Goal: Transaction & Acquisition: Purchase product/service

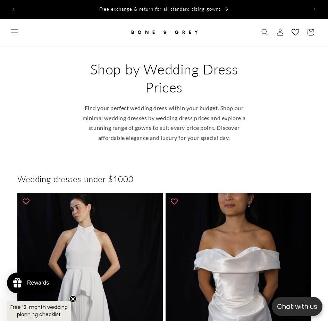
click at [10, 26] on span "Menu" at bounding box center [14, 32] width 15 height 15
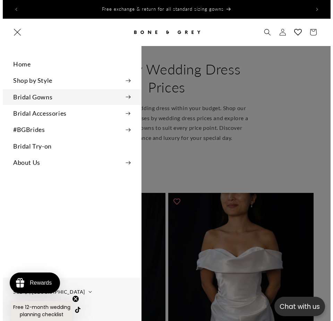
scroll to position [0, 293]
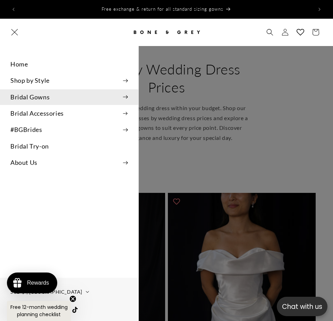
click at [37, 94] on summary "Bridal Gowns" at bounding box center [69, 97] width 138 height 16
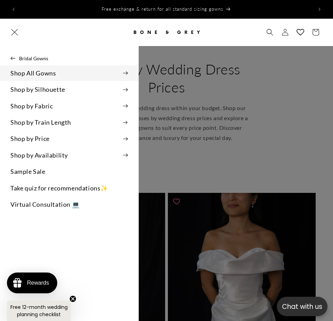
click at [66, 75] on summary "Shop All Gowns" at bounding box center [69, 74] width 138 height 16
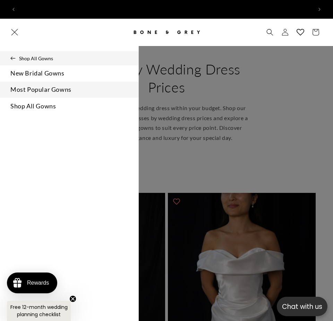
scroll to position [0, 587]
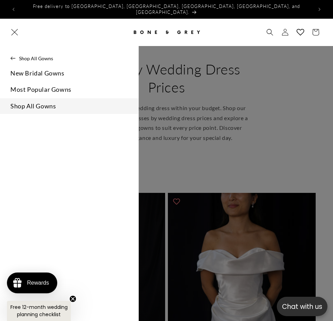
click at [29, 110] on link "Shop All Gowns" at bounding box center [69, 106] width 138 height 16
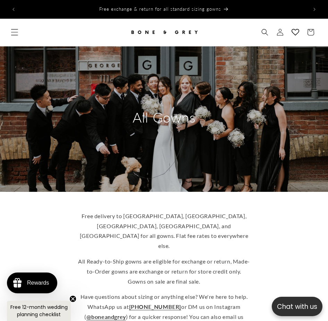
click at [15, 32] on icon "Menu" at bounding box center [14, 32] width 7 height 7
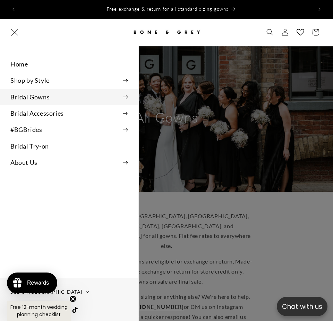
scroll to position [0, 293]
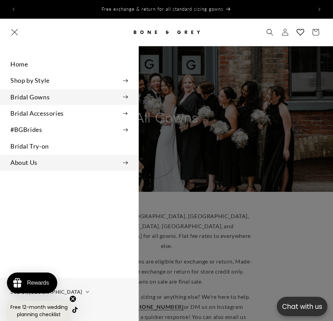
drag, startPoint x: 54, startPoint y: 159, endPoint x: 30, endPoint y: 152, distance: 25.1
click at [31, 158] on summary "About Us" at bounding box center [69, 163] width 138 height 16
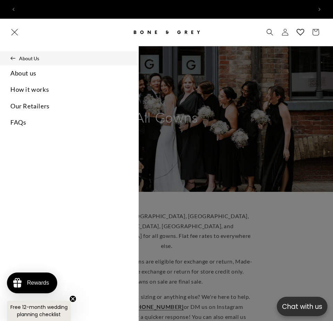
scroll to position [0, 587]
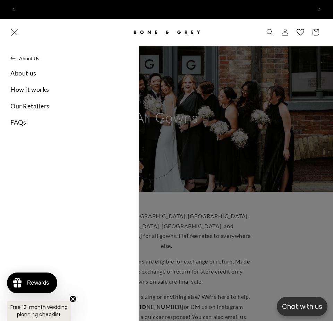
click at [22, 40] on summary "Menu" at bounding box center [14, 32] width 15 height 15
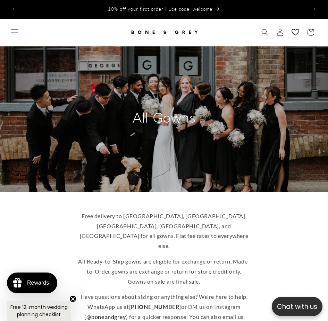
click at [15, 36] on span "Menu" at bounding box center [14, 32] width 15 height 15
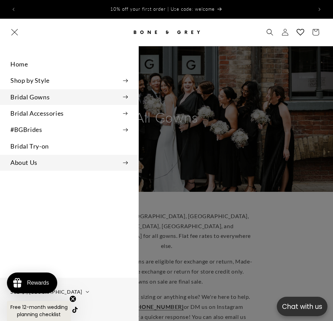
click at [47, 161] on summary "About Us" at bounding box center [69, 163] width 138 height 16
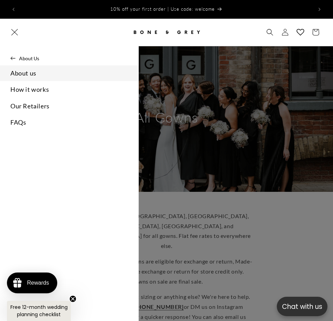
click at [27, 67] on link "About us" at bounding box center [69, 74] width 138 height 16
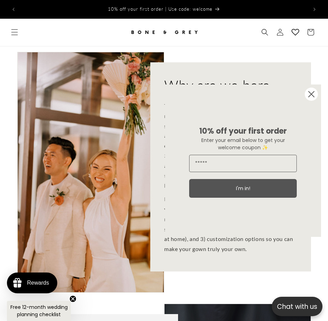
click at [314, 95] on circle "Close dialog" at bounding box center [310, 94] width 13 height 13
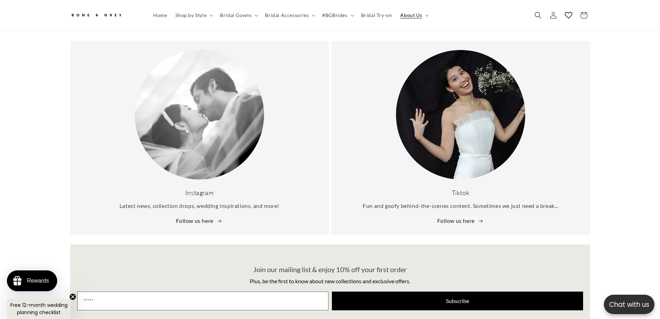
scroll to position [1179, 0]
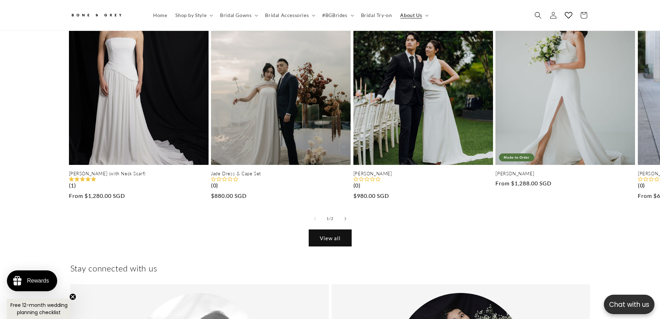
click at [327, 231] on link "View all" at bounding box center [330, 238] width 42 height 16
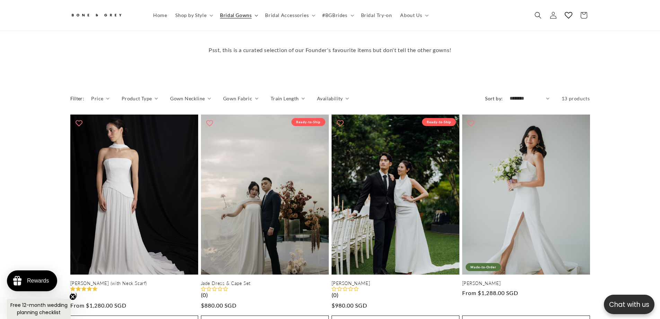
click at [233, 15] on span "Bridal Gowns" at bounding box center [236, 15] width 32 height 6
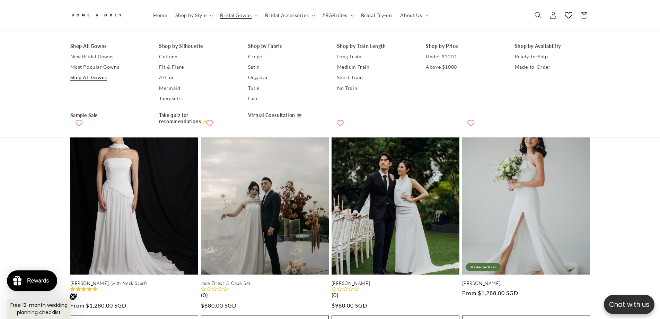
click at [95, 79] on link "Shop All Gowns" at bounding box center [107, 77] width 75 height 10
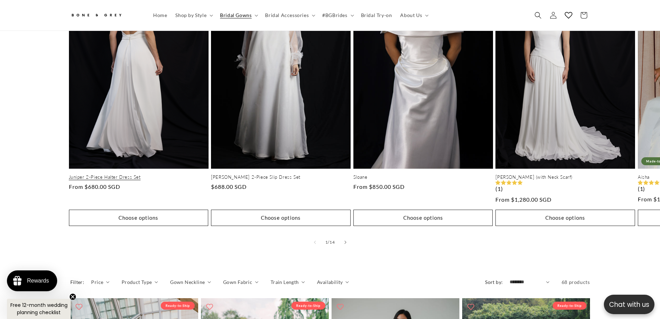
scroll to position [447, 0]
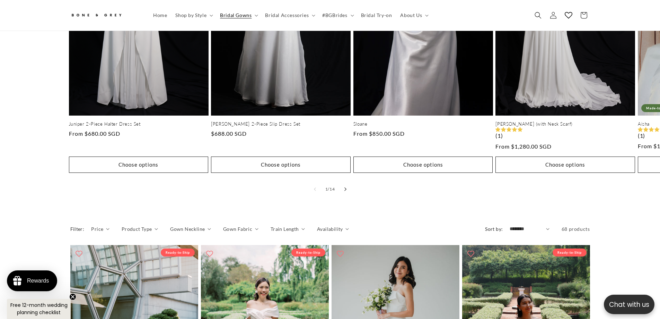
click at [344, 181] on button "Slide right" at bounding box center [345, 188] width 15 height 15
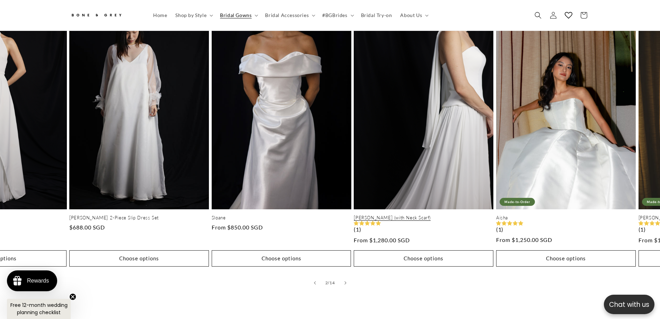
scroll to position [343, 0]
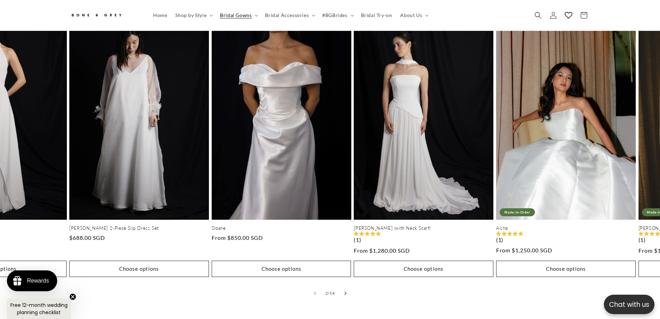
click at [345, 291] on icon "Slide right" at bounding box center [345, 293] width 2 height 4
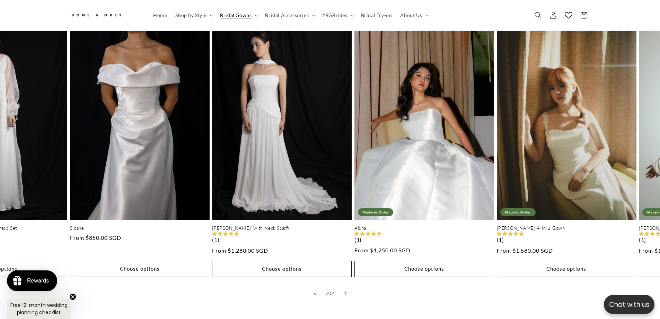
click at [344, 291] on icon "Slide right" at bounding box center [345, 293] width 2 height 4
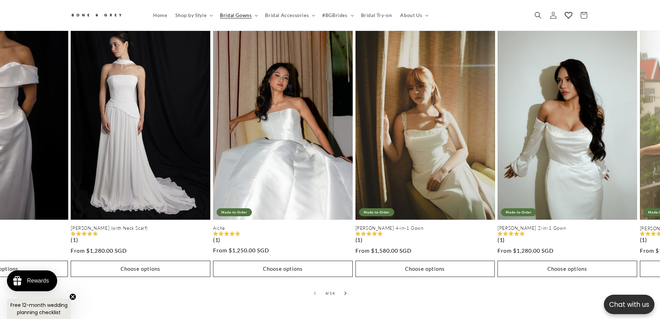
click at [344, 291] on icon "Slide right" at bounding box center [345, 293] width 2 height 4
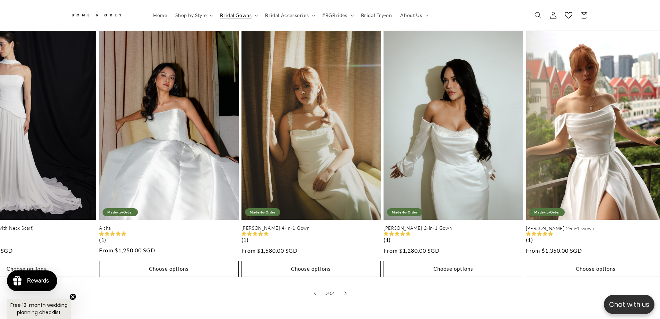
scroll to position [0, 567]
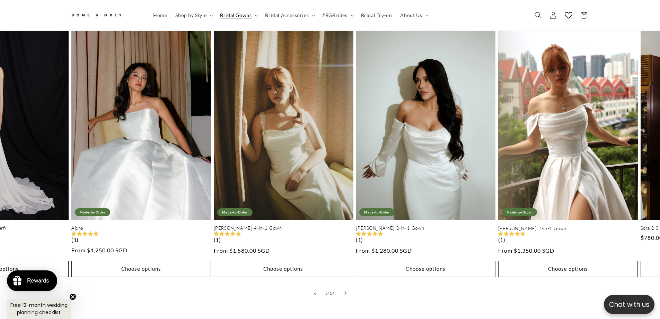
click at [344, 291] on icon "Slide right" at bounding box center [345, 293] width 2 height 4
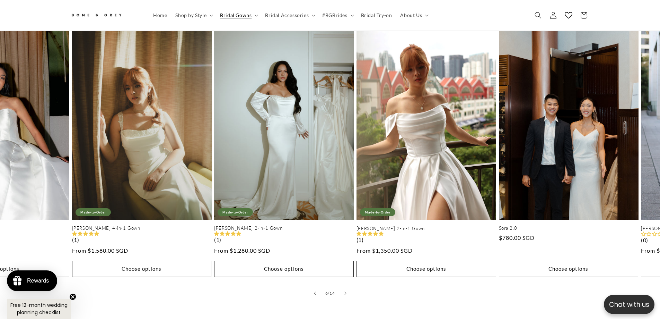
scroll to position [0, 0]
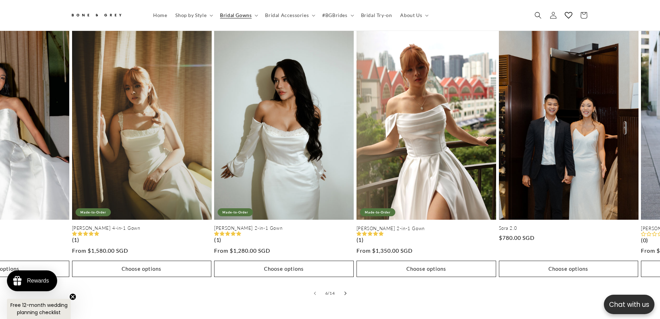
click at [343, 285] on button "Slide right" at bounding box center [345, 292] width 15 height 15
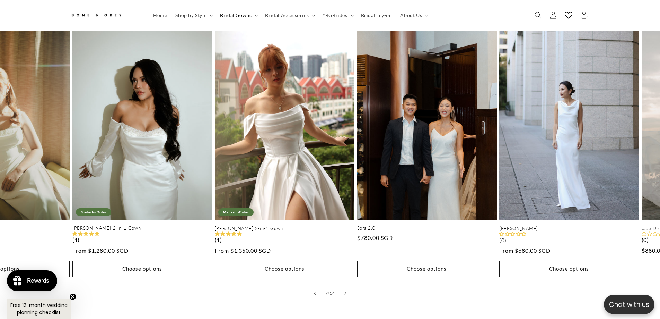
click at [343, 286] on button "Slide right" at bounding box center [345, 292] width 15 height 15
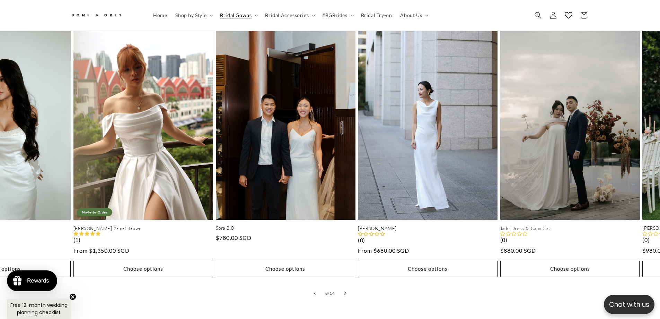
click at [343, 286] on button "Slide right" at bounding box center [345, 292] width 15 height 15
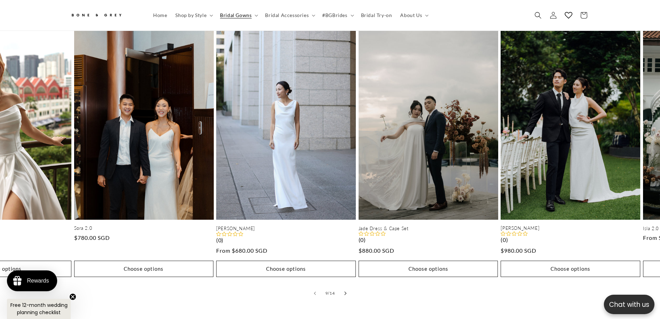
click at [343, 286] on button "Slide right" at bounding box center [345, 292] width 15 height 15
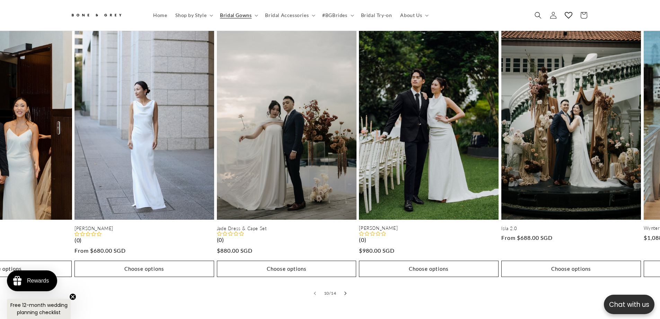
scroll to position [0, 191]
click at [343, 286] on button "Slide right" at bounding box center [345, 292] width 15 height 15
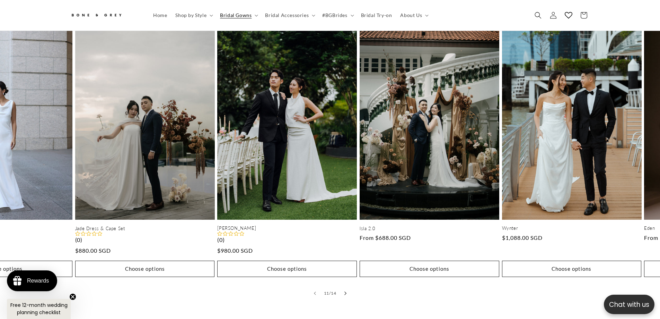
click at [343, 286] on button "Slide right" at bounding box center [345, 292] width 15 height 15
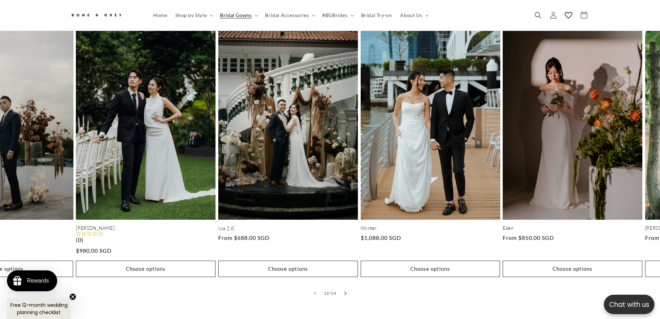
click at [343, 286] on button "Slide right" at bounding box center [345, 292] width 15 height 15
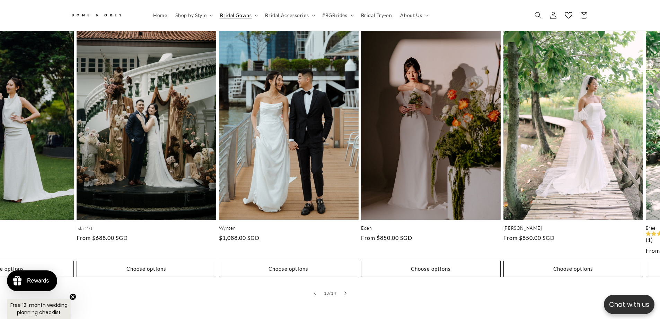
click at [343, 286] on button "Slide right" at bounding box center [345, 292] width 15 height 15
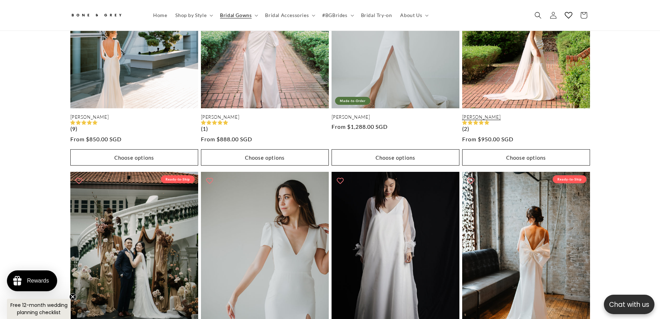
scroll to position [0, 0]
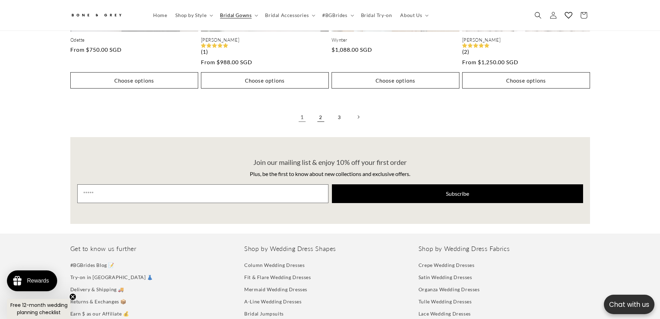
click at [318, 114] on link "2" at bounding box center [320, 116] width 15 height 15
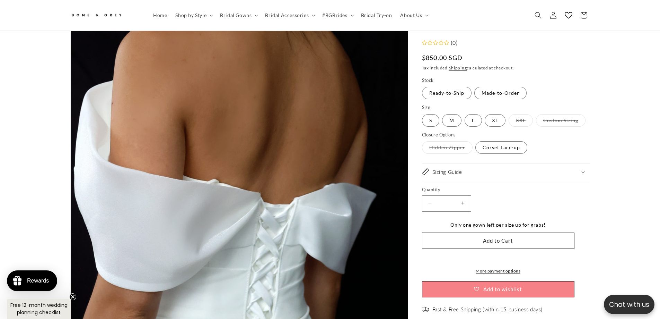
scroll to position [170, 0]
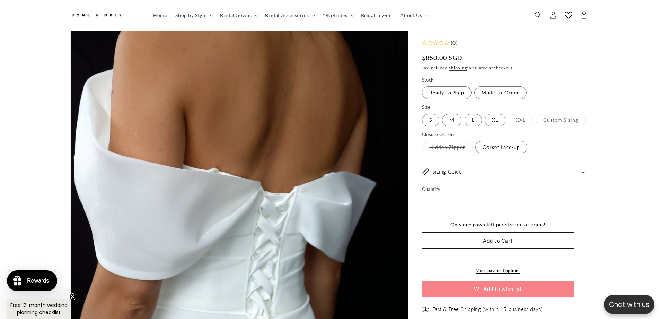
click at [467, 148] on label "Hidden Zipper Variant sold out or unavailable" at bounding box center [447, 147] width 51 height 12
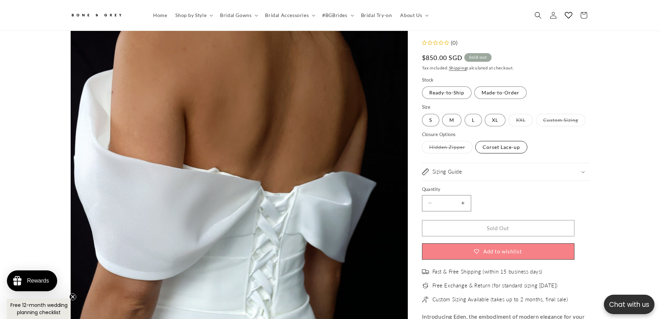
click at [500, 149] on label "Corset Lace-up Variant sold out or unavailable" at bounding box center [502, 147] width 52 height 12
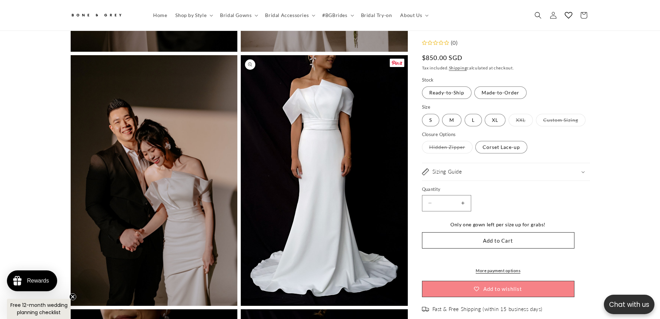
scroll to position [1069, 0]
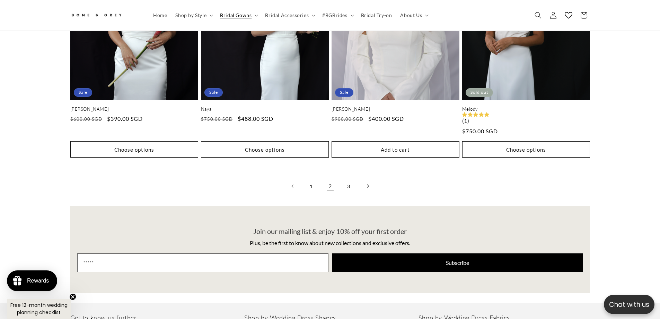
scroll to position [0, 381]
click at [370, 178] on link "Next page" at bounding box center [367, 185] width 15 height 15
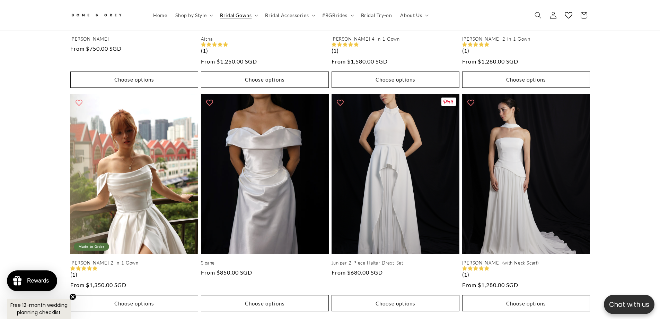
scroll to position [1348, 0]
